Goal: Transaction & Acquisition: Subscribe to service/newsletter

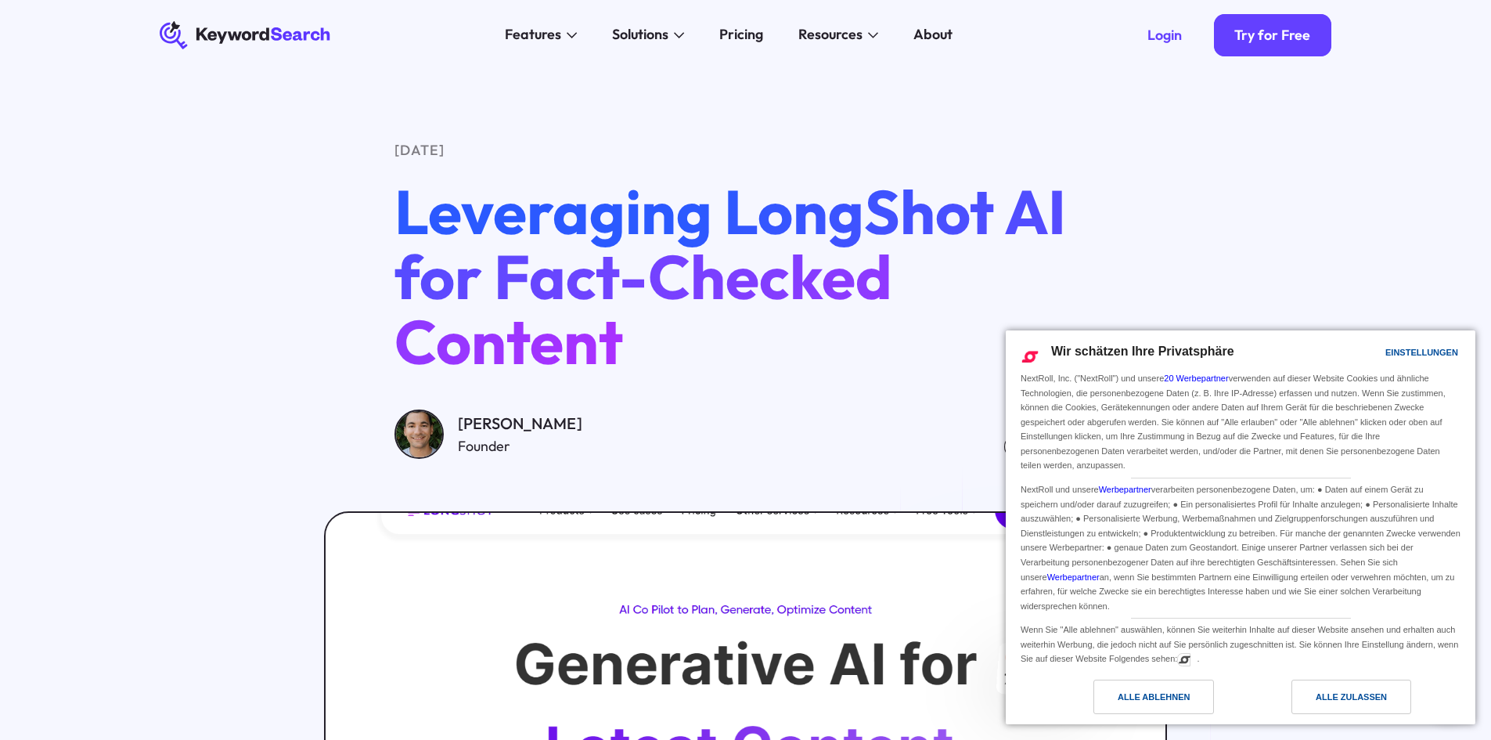
click at [1361, 714] on link "Alle zulassen" at bounding box center [1352, 700] width 225 height 42
click at [1377, 710] on div "Alle zulassen" at bounding box center [1351, 696] width 120 height 34
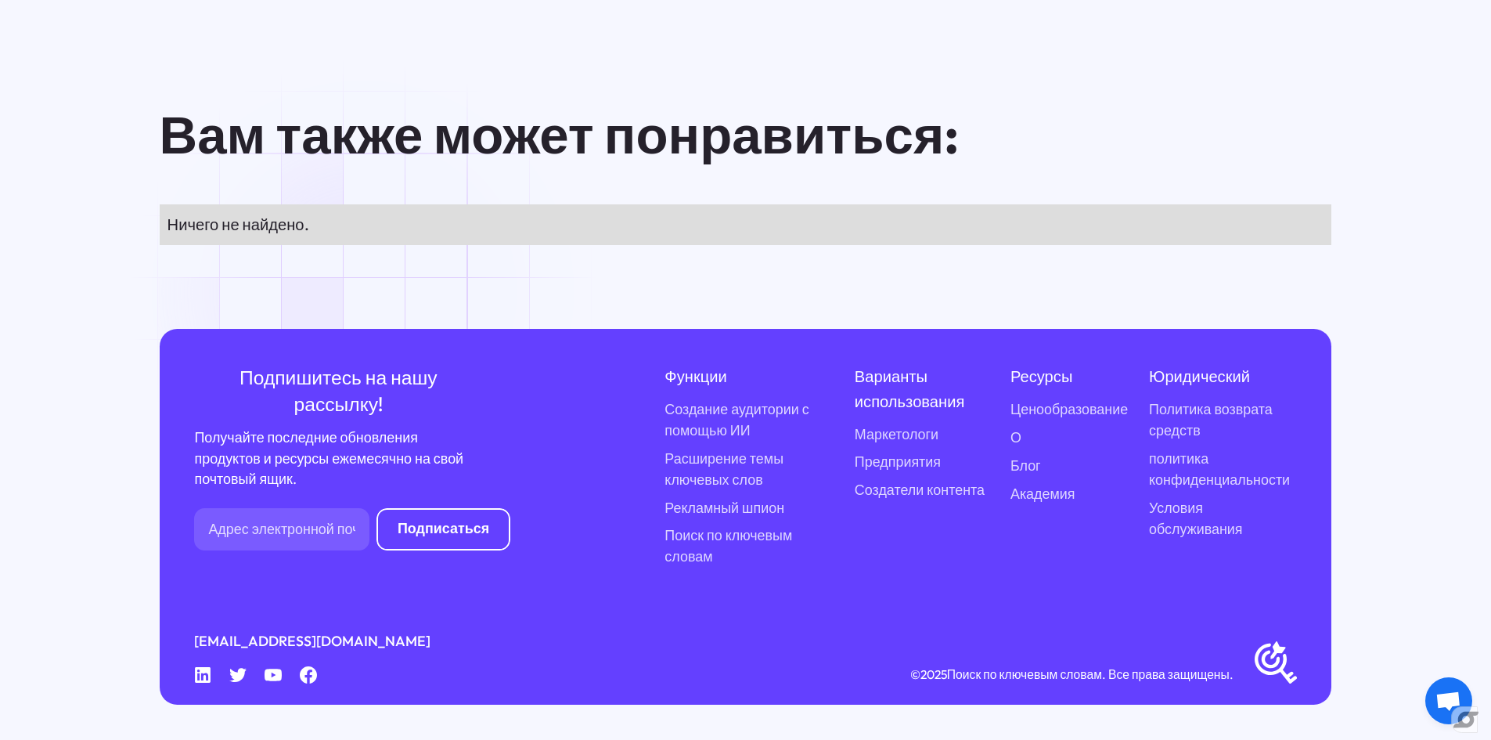
scroll to position [16493, 0]
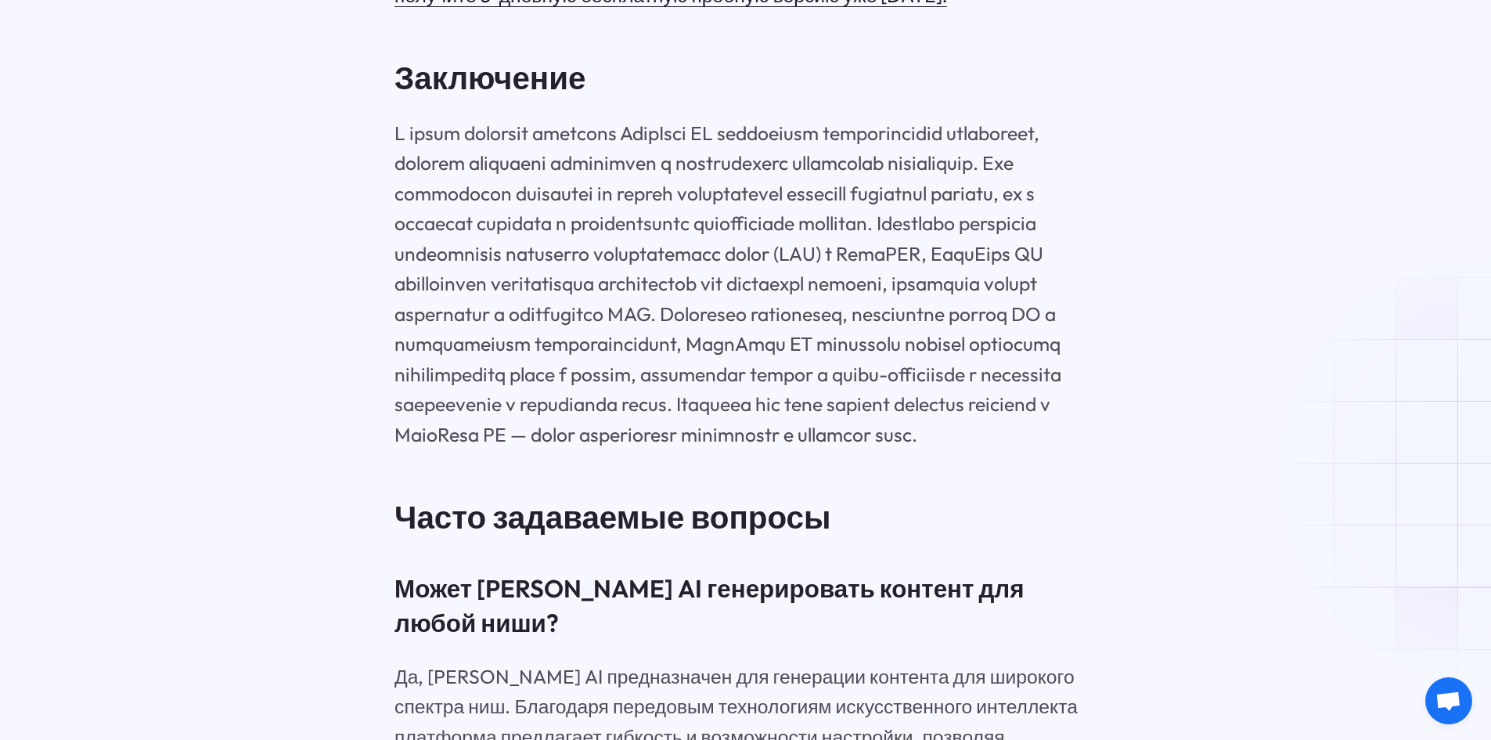
scroll to position [16282, 0]
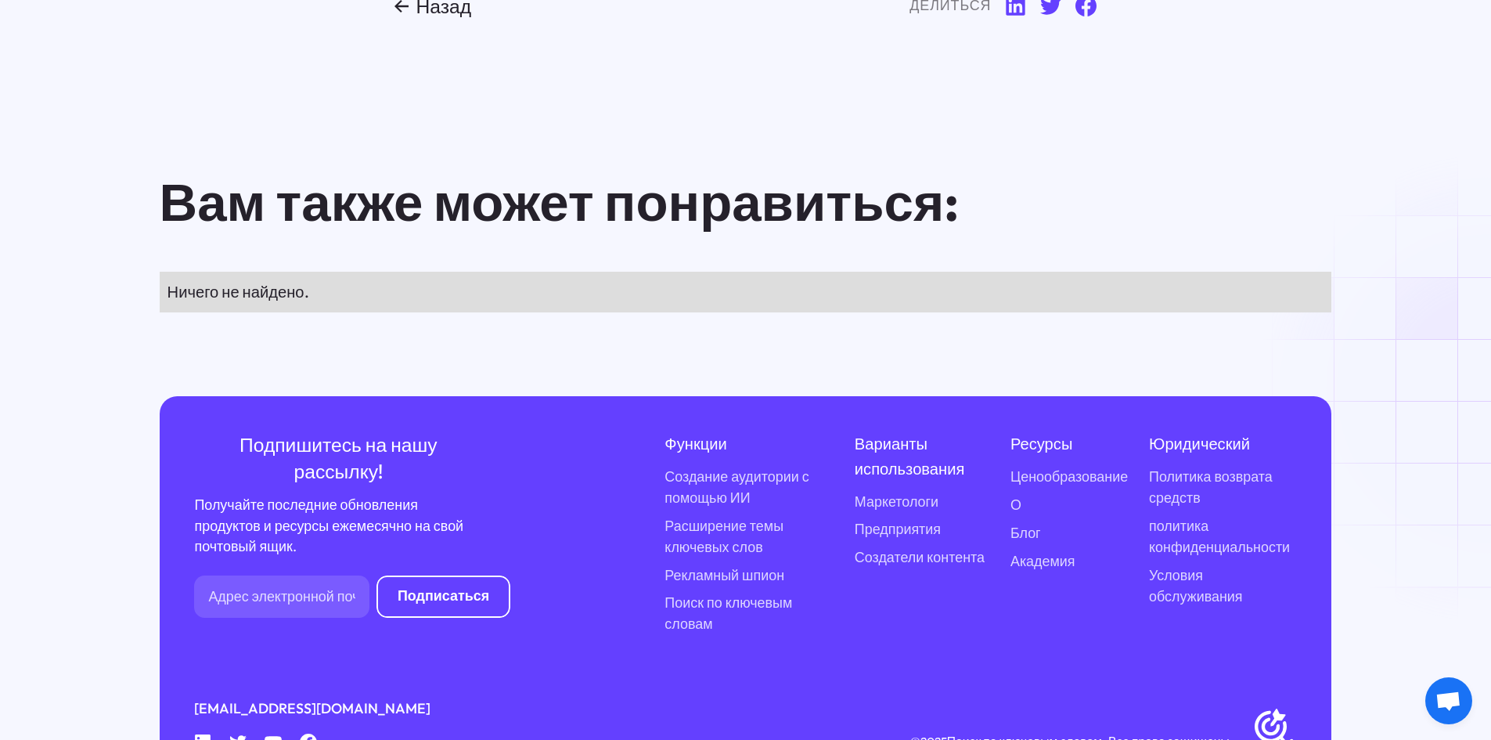
drag, startPoint x: 1498, startPoint y: 712, endPoint x: 989, endPoint y: 452, distance: 571.2
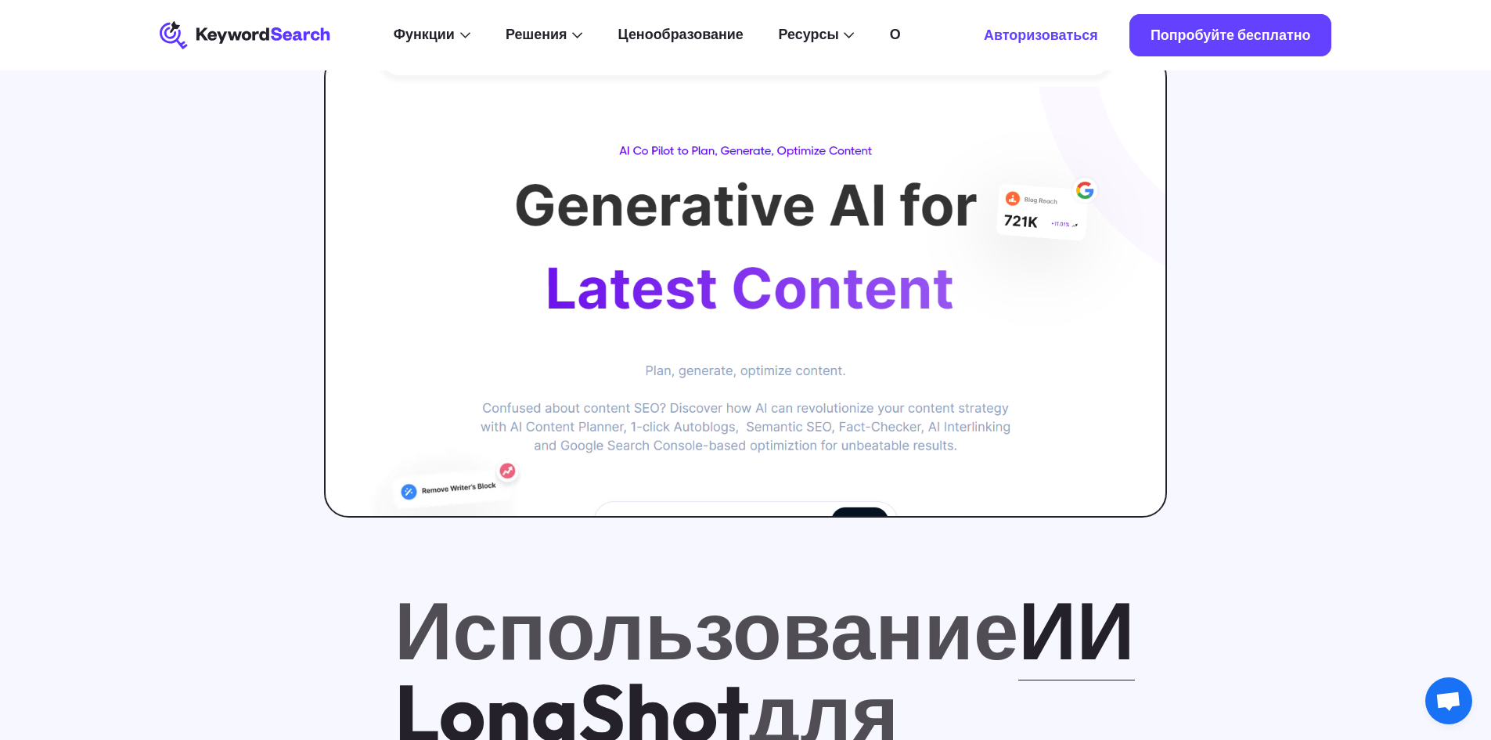
scroll to position [0, 0]
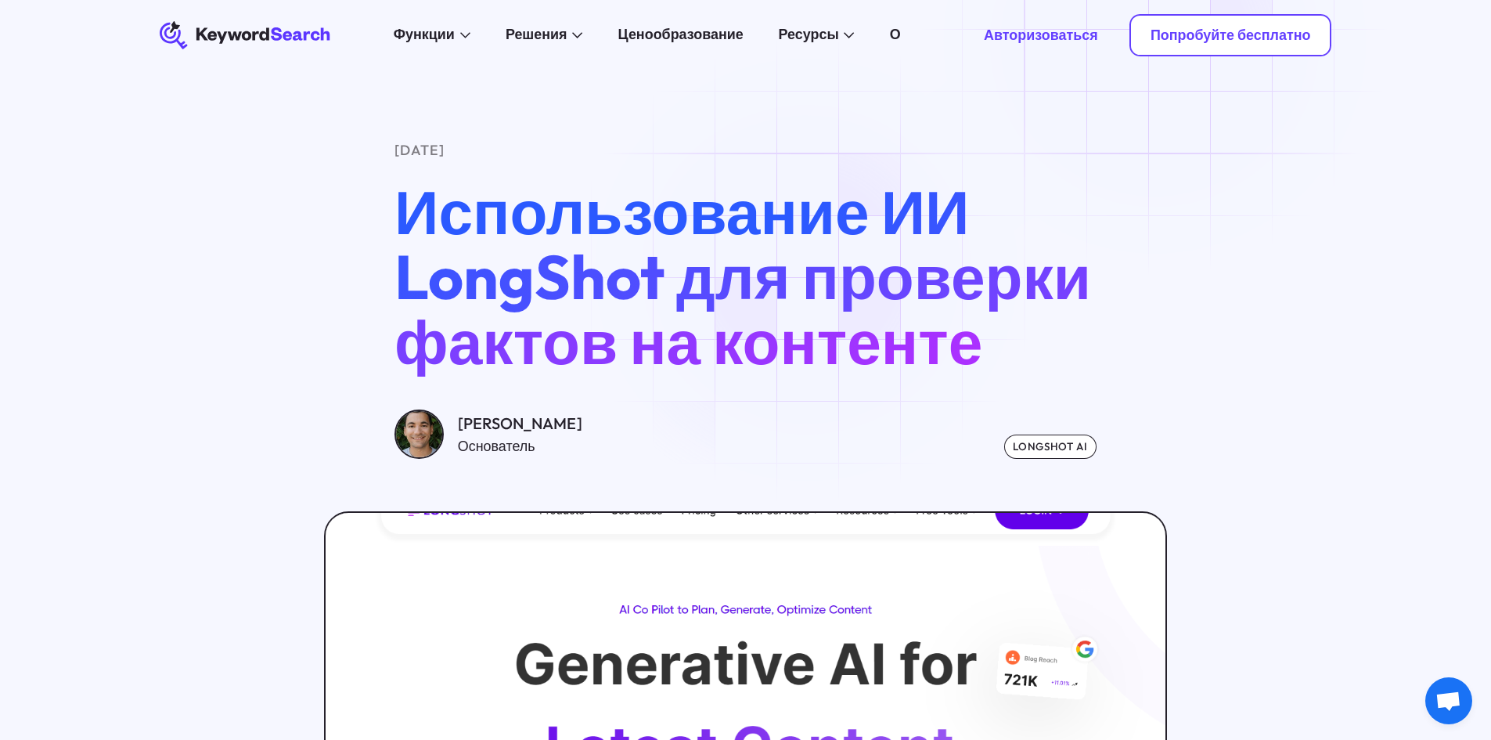
click at [1164, 42] on font "Попробуйте бесплатно" at bounding box center [1230, 35] width 160 height 18
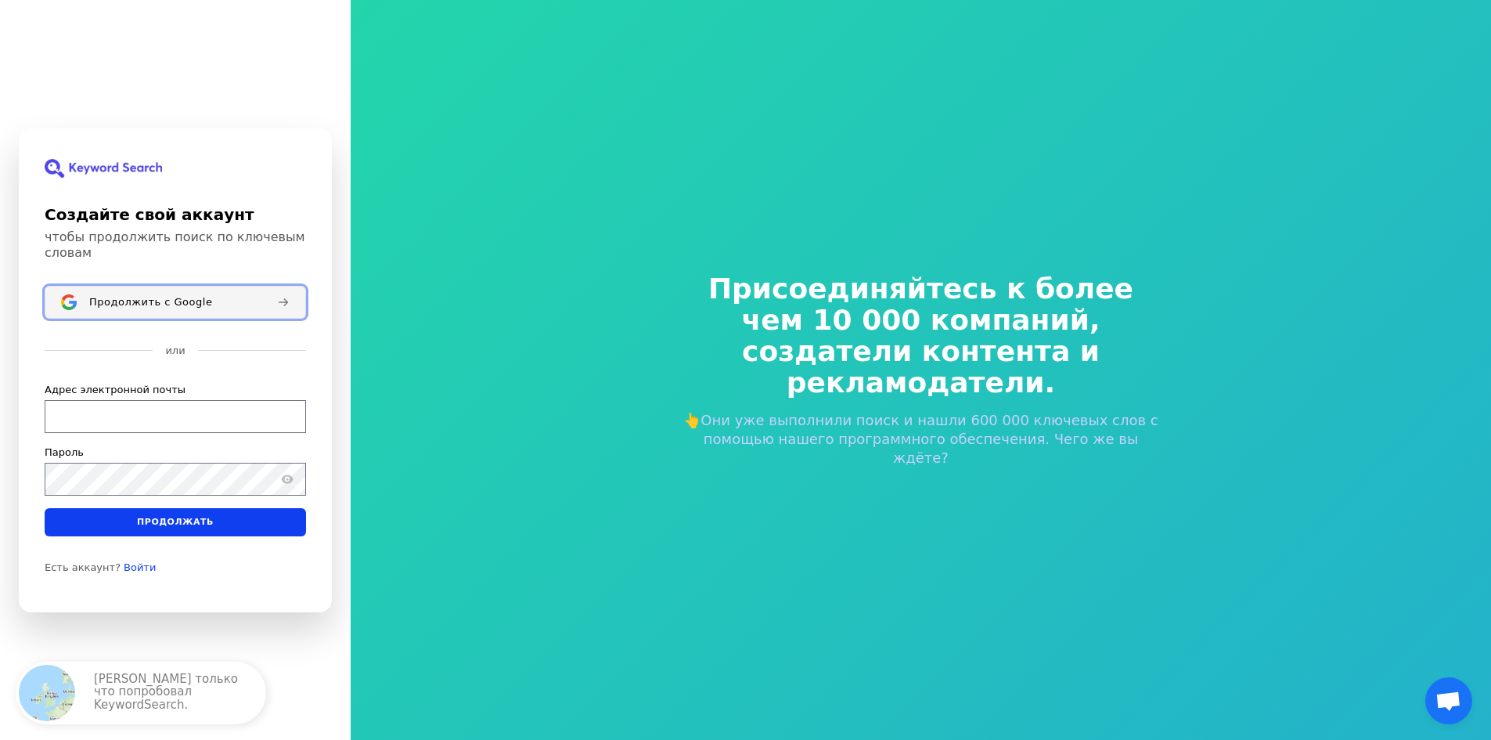
click at [205, 314] on button "Продолжить с Google" at bounding box center [175, 302] width 261 height 33
